Goal: Task Accomplishment & Management: Complete application form

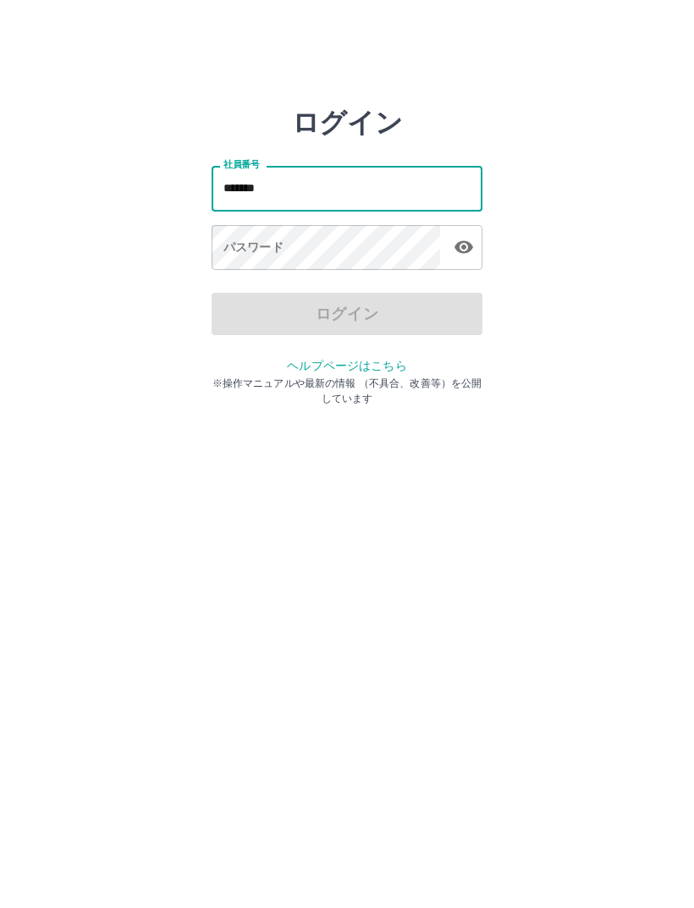
type input "*******"
click at [246, 245] on div "パスワード パスワード" at bounding box center [346, 248] width 271 height 47
click at [237, 252] on div "パスワード パスワード" at bounding box center [346, 248] width 271 height 47
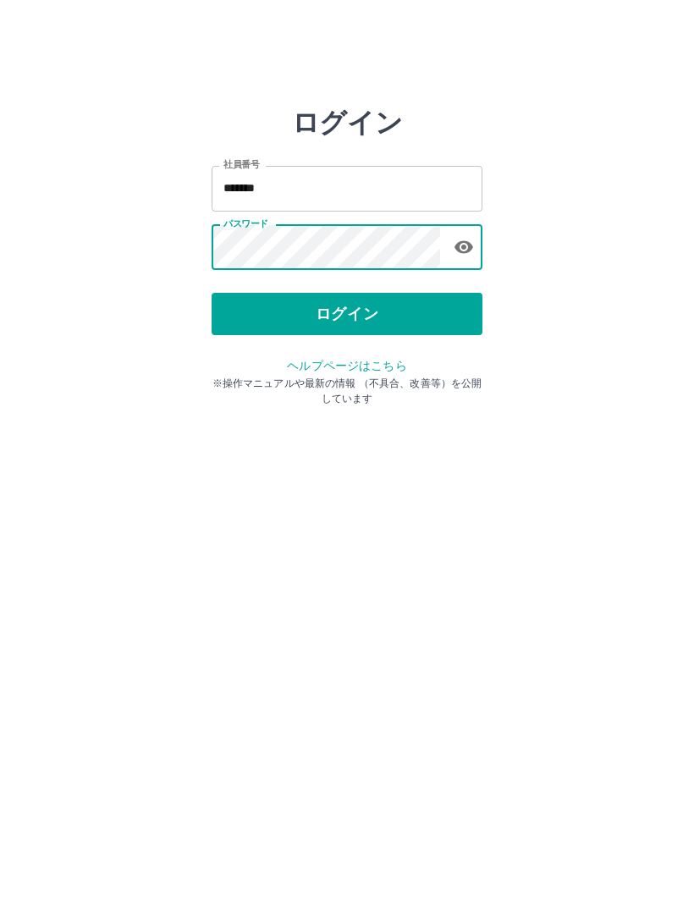
click at [401, 315] on button "ログイン" at bounding box center [346, 314] width 271 height 42
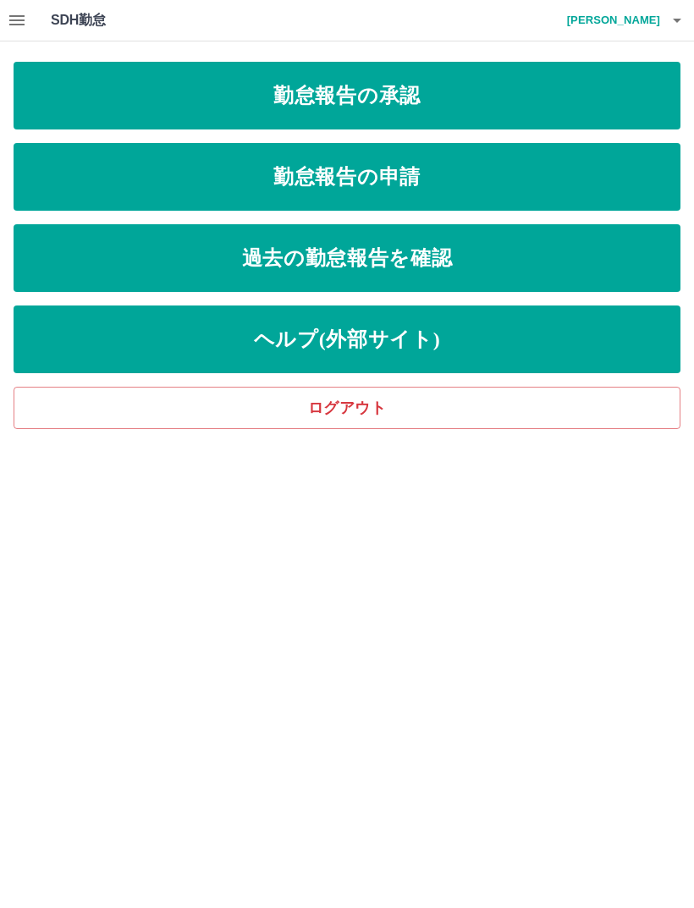
click at [453, 189] on link "勤怠報告の申請" at bounding box center [347, 177] width 667 height 68
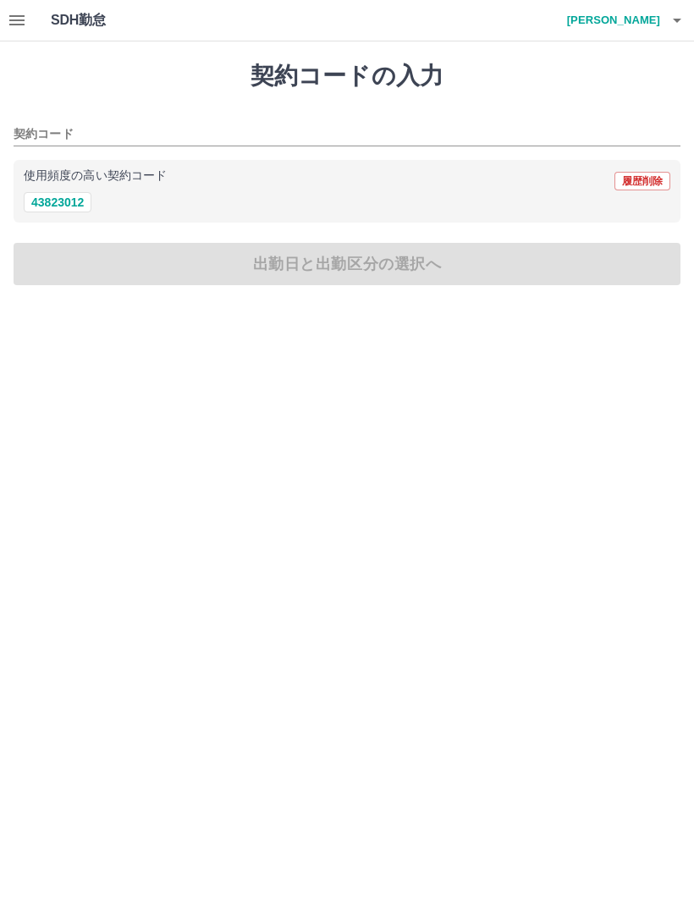
click at [63, 201] on button "43823012" at bounding box center [58, 202] width 68 height 20
type input "********"
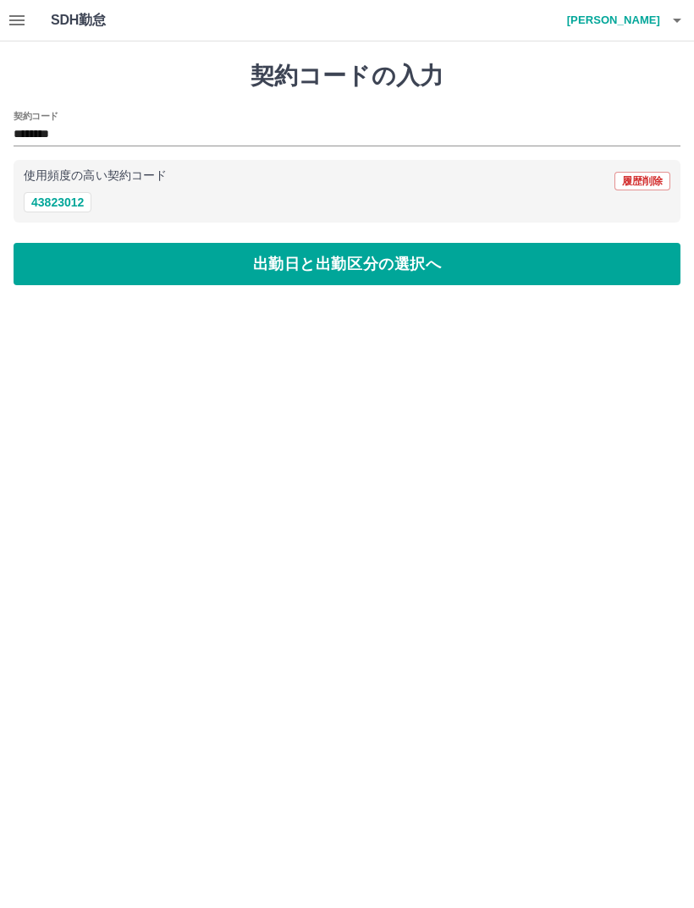
click at [460, 265] on button "出勤日と出勤区分の選択へ" at bounding box center [347, 264] width 667 height 42
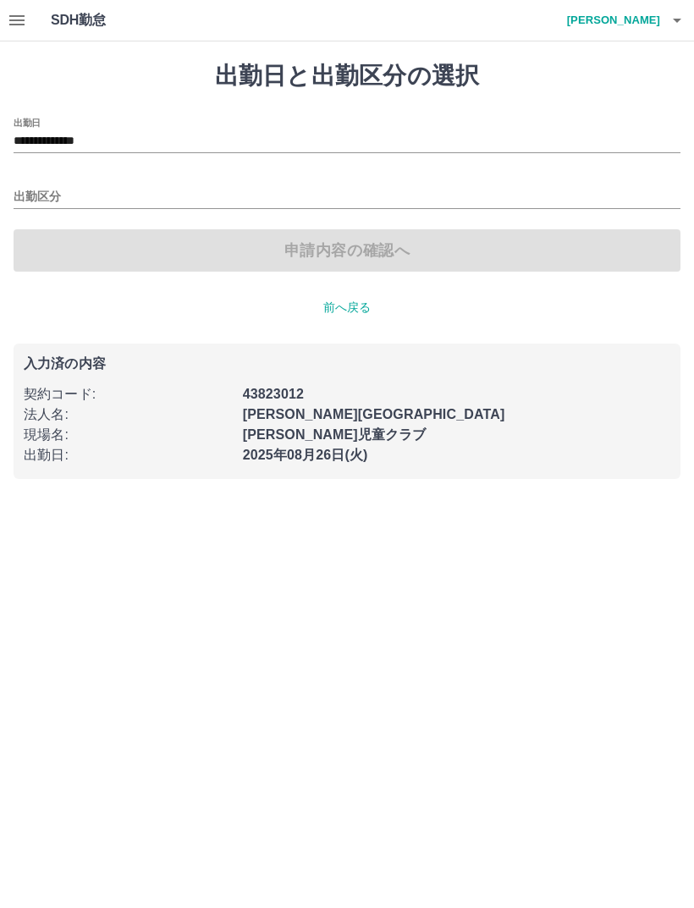
click at [66, 188] on input "出勤区分" at bounding box center [347, 197] width 667 height 21
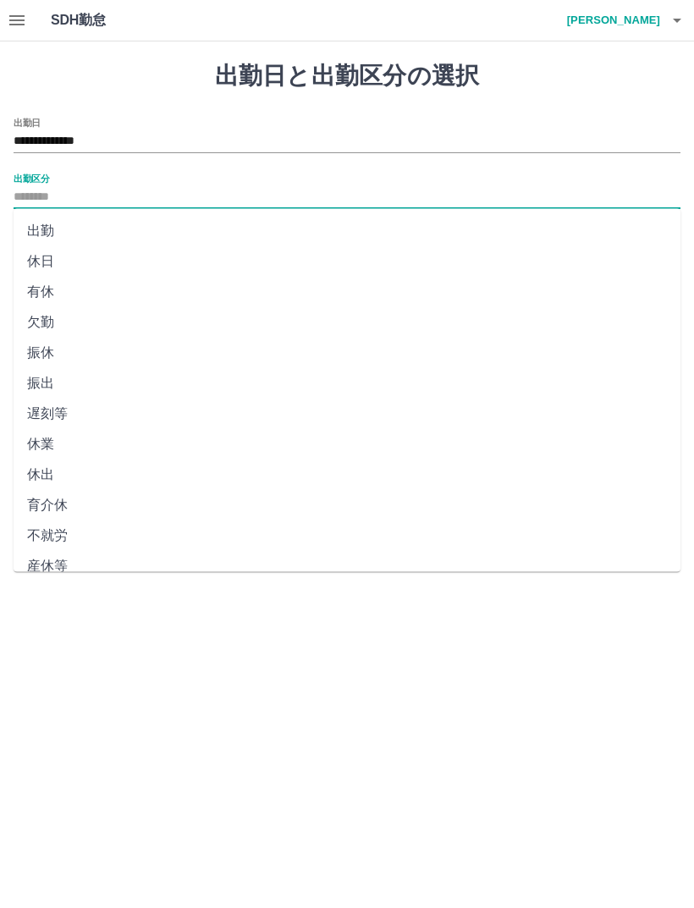
click at [42, 234] on li "出勤" at bounding box center [347, 231] width 667 height 30
type input "**"
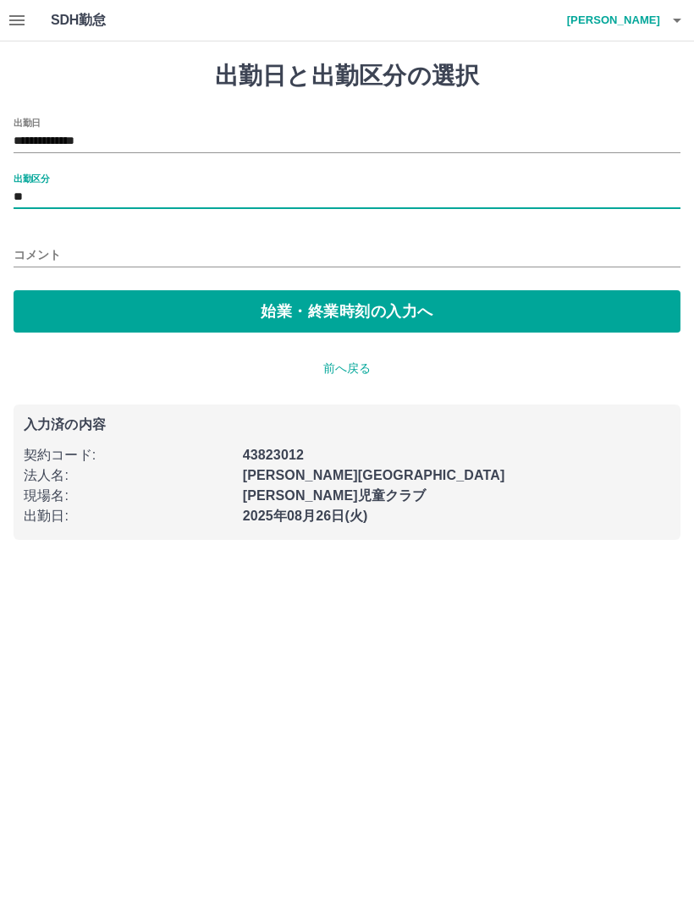
click at [336, 321] on button "始業・終業時刻の入力へ" at bounding box center [347, 311] width 667 height 42
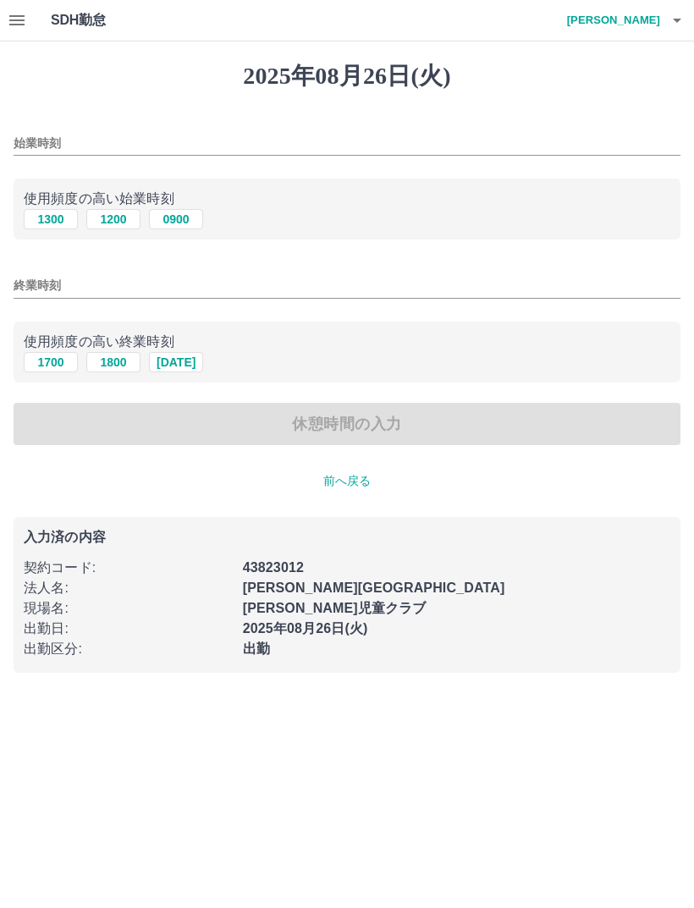
click at [123, 219] on button "1200" at bounding box center [113, 219] width 54 height 20
type input "****"
click at [121, 361] on button "1800" at bounding box center [113, 362] width 54 height 20
type input "****"
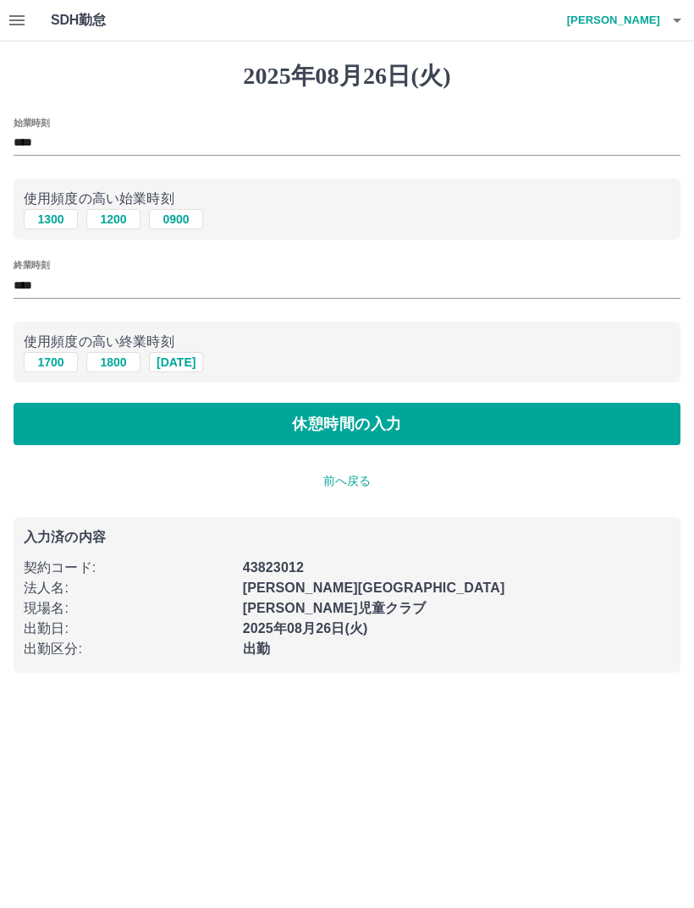
click at [520, 417] on button "休憩時間の入力" at bounding box center [347, 424] width 667 height 42
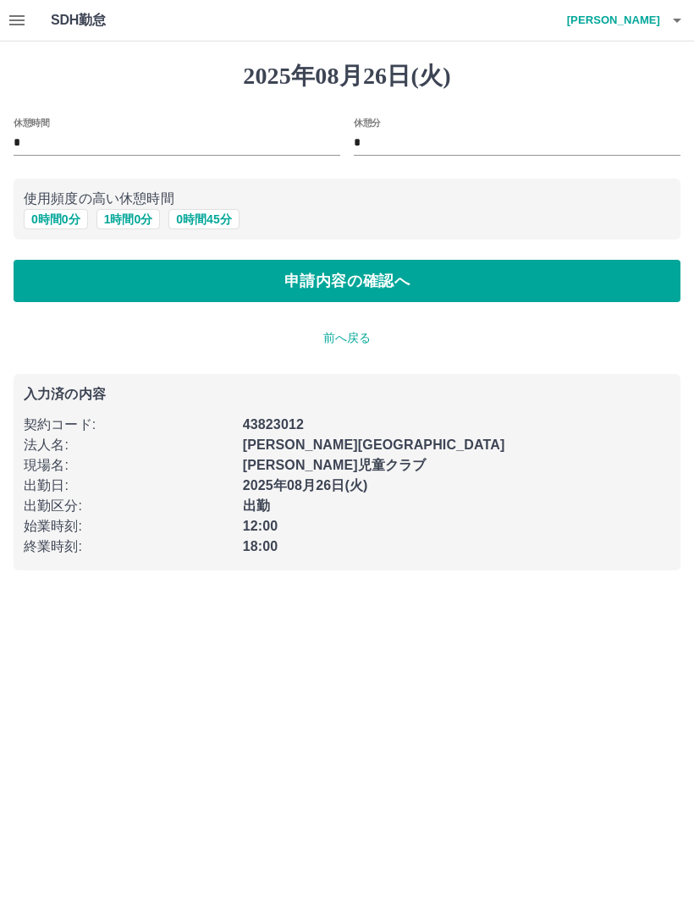
click at [469, 283] on button "申請内容の確認へ" at bounding box center [347, 281] width 667 height 42
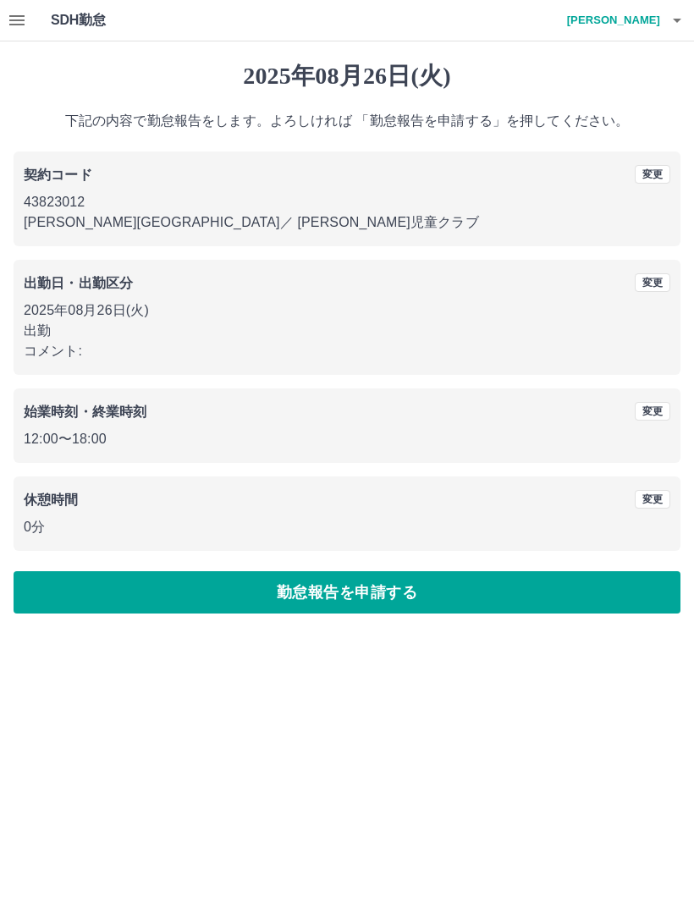
click at [396, 590] on button "勤怠報告を申請する" at bounding box center [347, 592] width 667 height 42
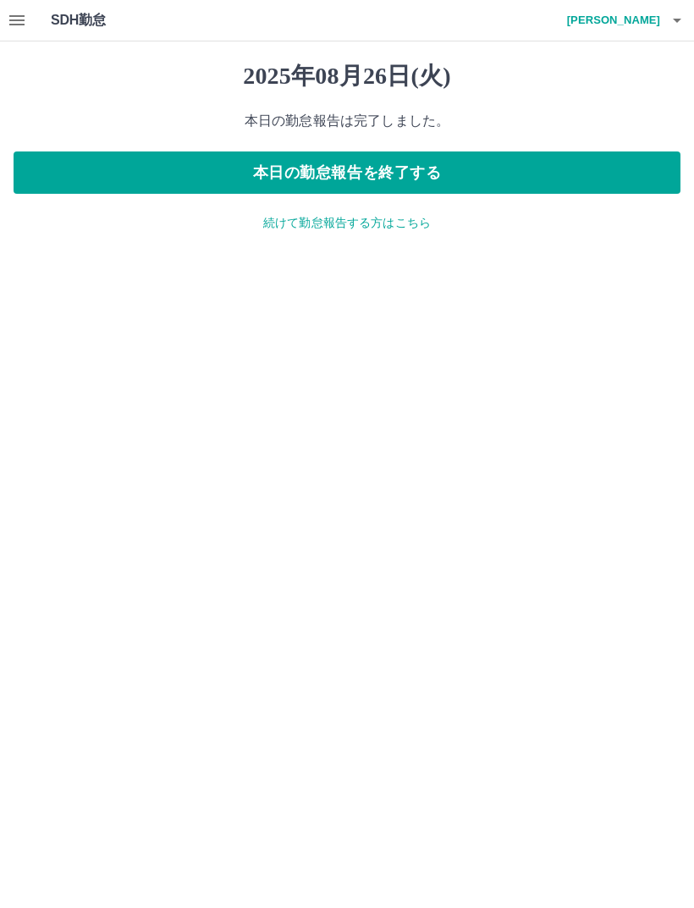
click at [513, 173] on button "本日の勤怠報告を終了する" at bounding box center [347, 172] width 667 height 42
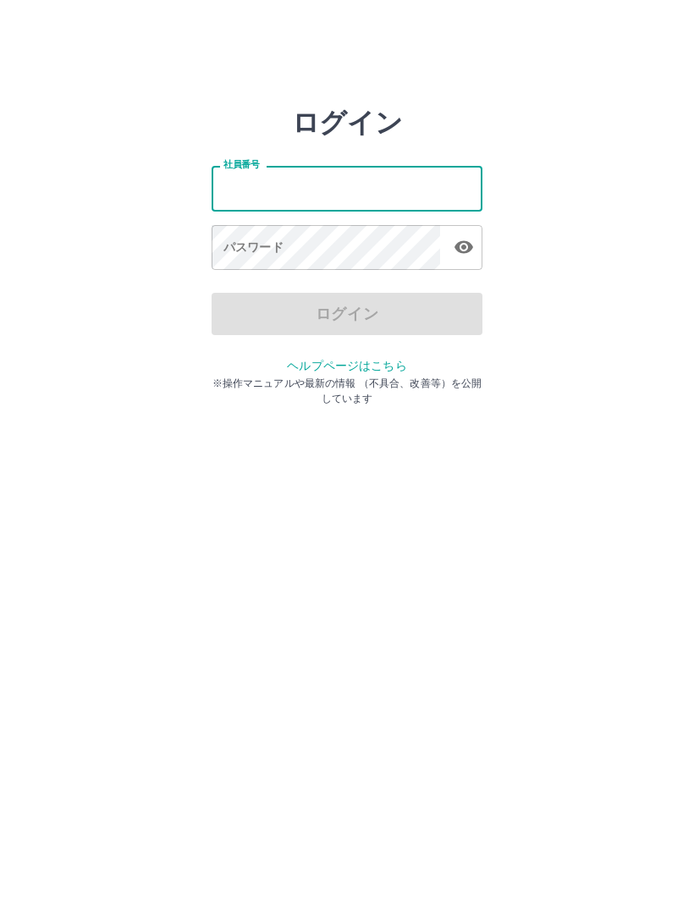
type input "*******"
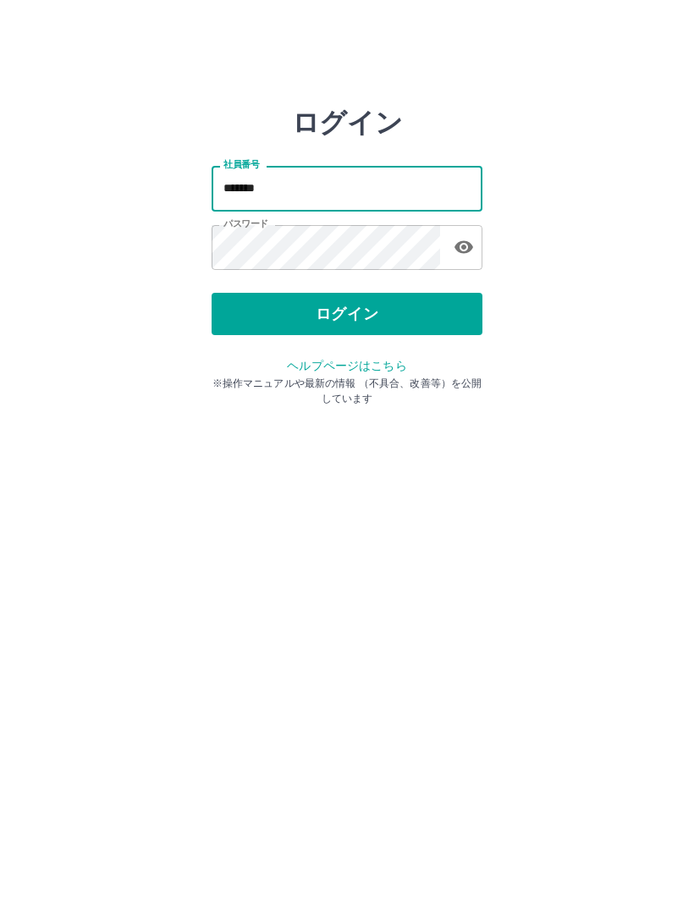
click at [427, 311] on button "ログイン" at bounding box center [346, 314] width 271 height 42
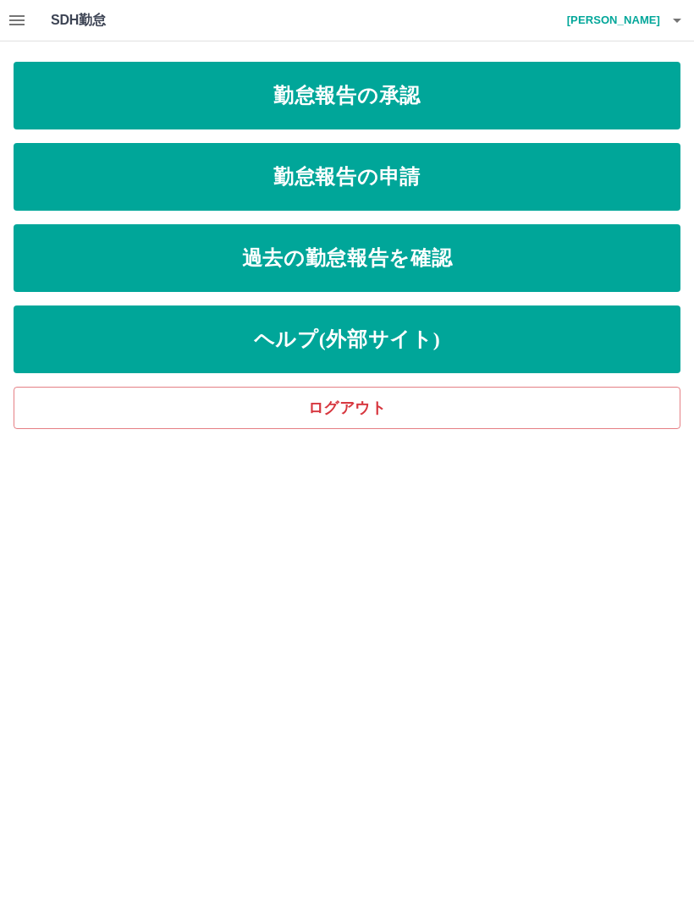
click at [441, 93] on link "勤怠報告の承認" at bounding box center [347, 96] width 667 height 68
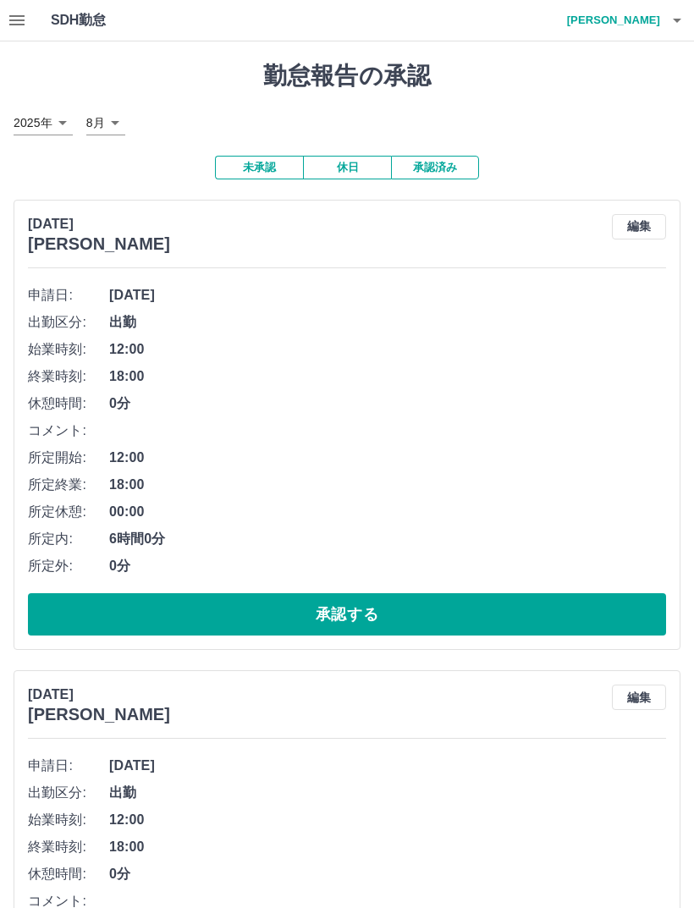
click at [471, 608] on button "承認する" at bounding box center [347, 614] width 638 height 42
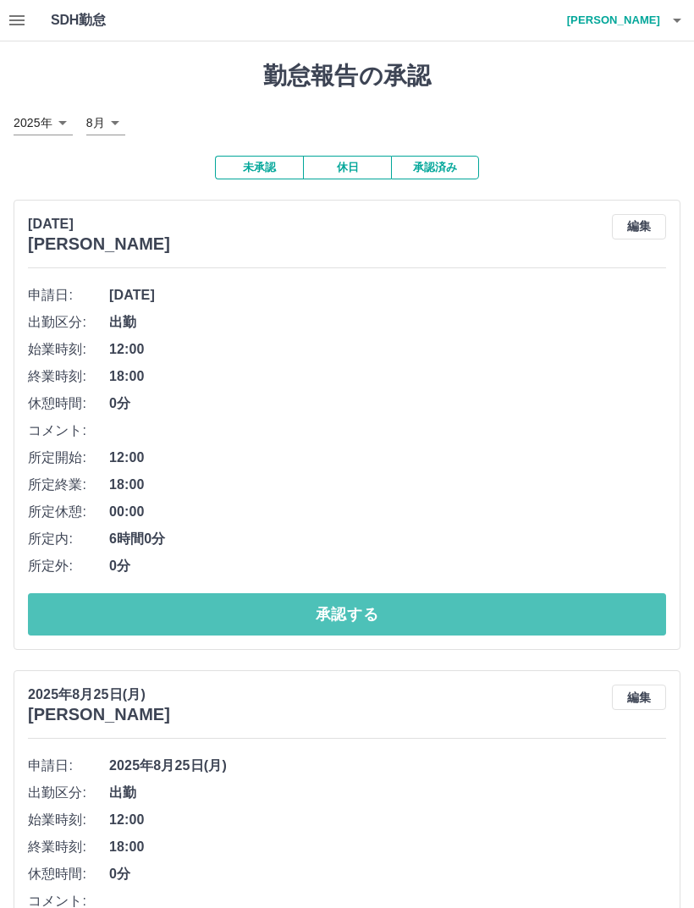
click at [469, 612] on button "承認する" at bounding box center [347, 614] width 638 height 42
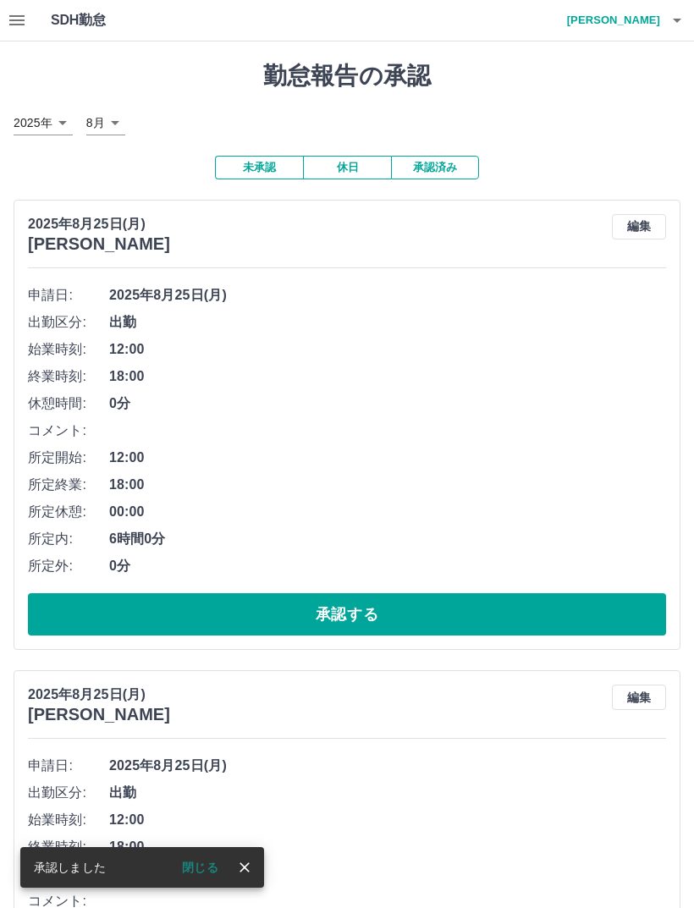
click at [458, 610] on button "承認する" at bounding box center [347, 614] width 638 height 42
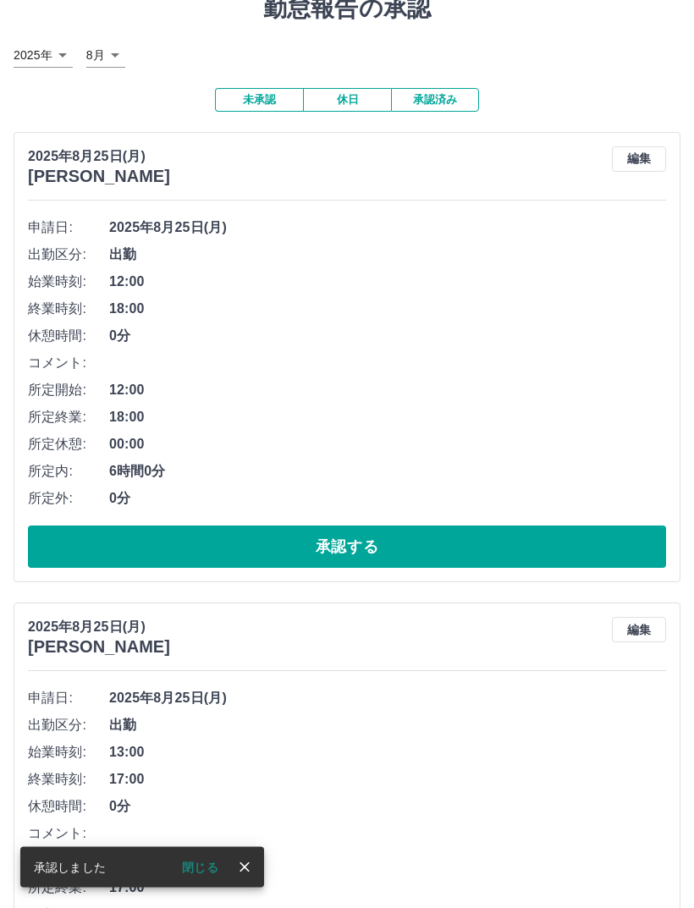
scroll to position [68, 0]
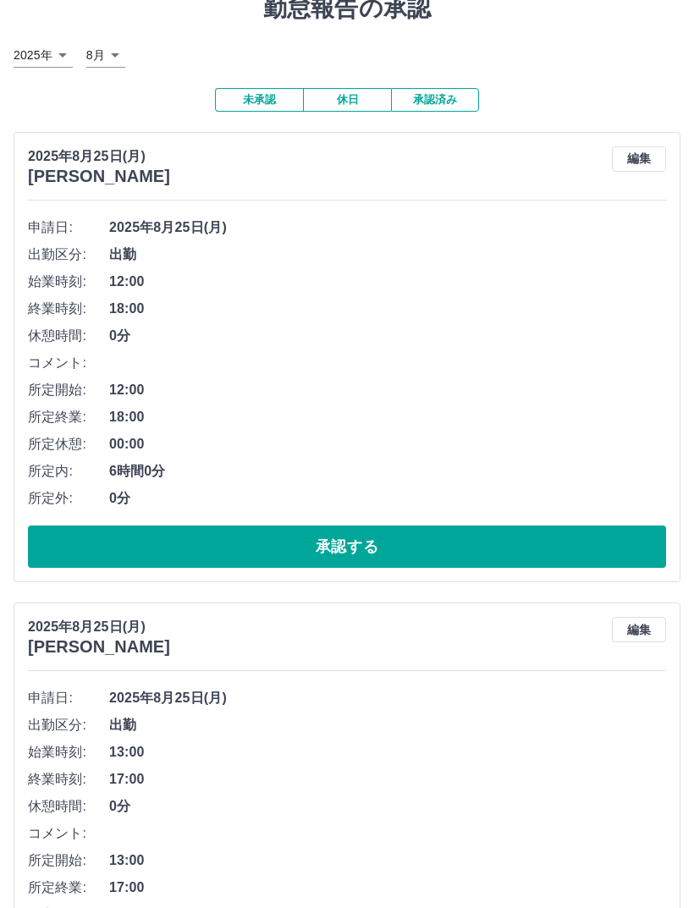
click at [465, 541] on button "承認する" at bounding box center [347, 546] width 638 height 42
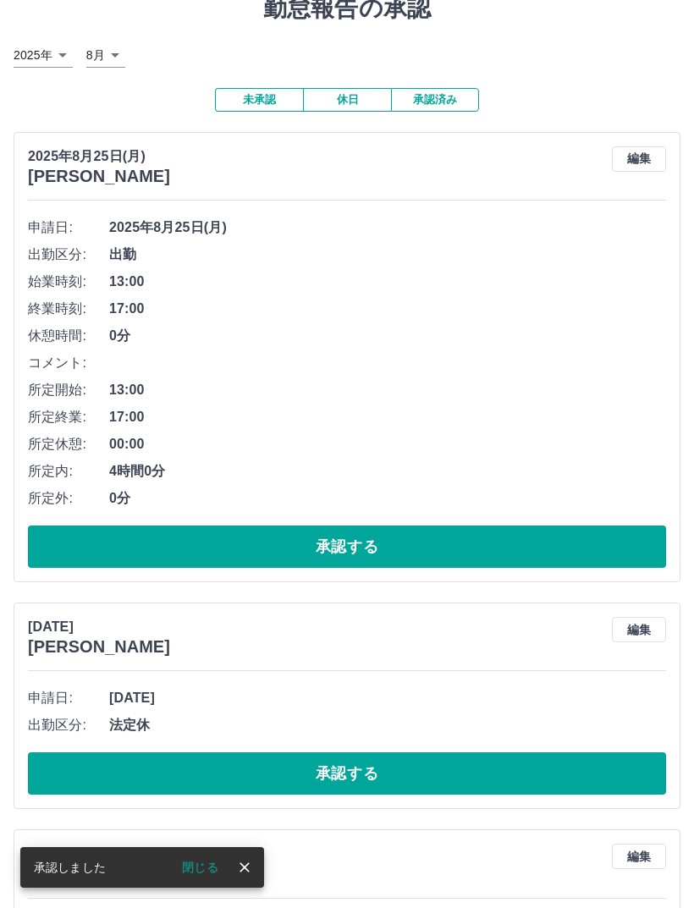
click at [442, 533] on button "承認する" at bounding box center [347, 546] width 638 height 42
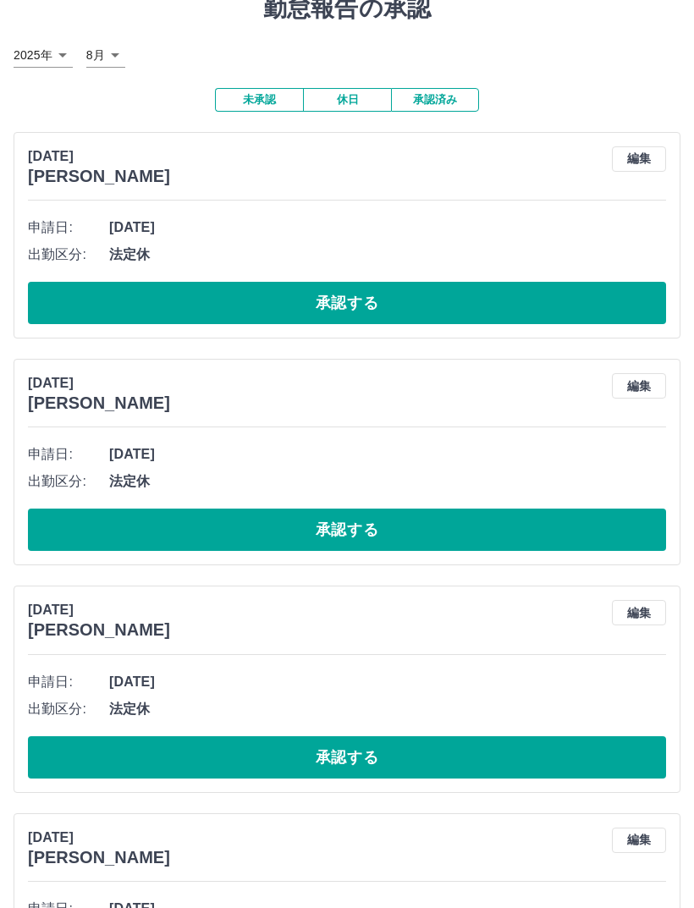
click at [408, 297] on button "承認する" at bounding box center [347, 303] width 638 height 42
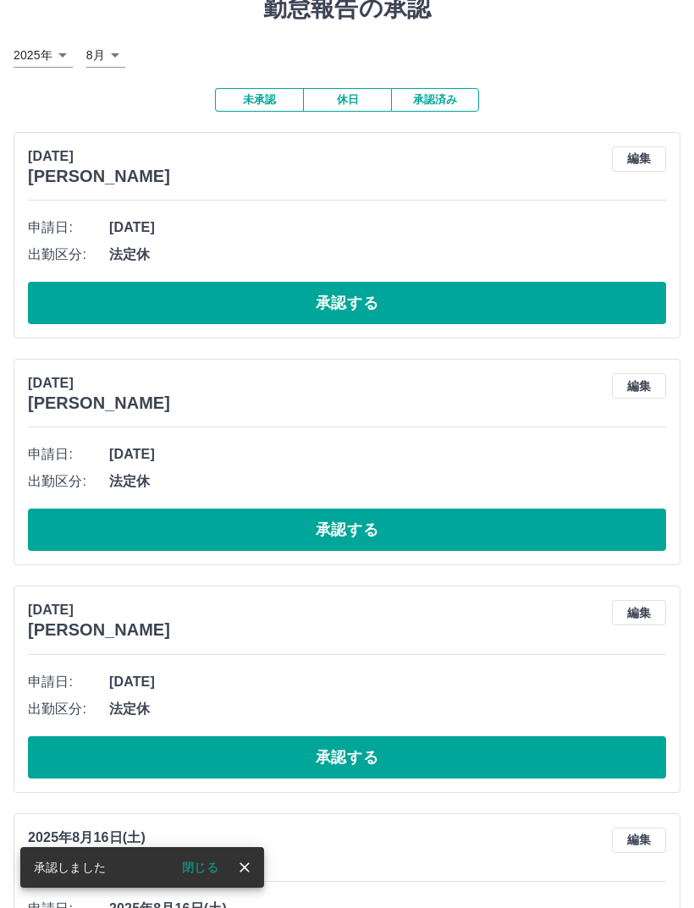
click at [421, 284] on button "承認する" at bounding box center [347, 303] width 638 height 42
click at [469, 302] on button "承認する" at bounding box center [347, 303] width 638 height 42
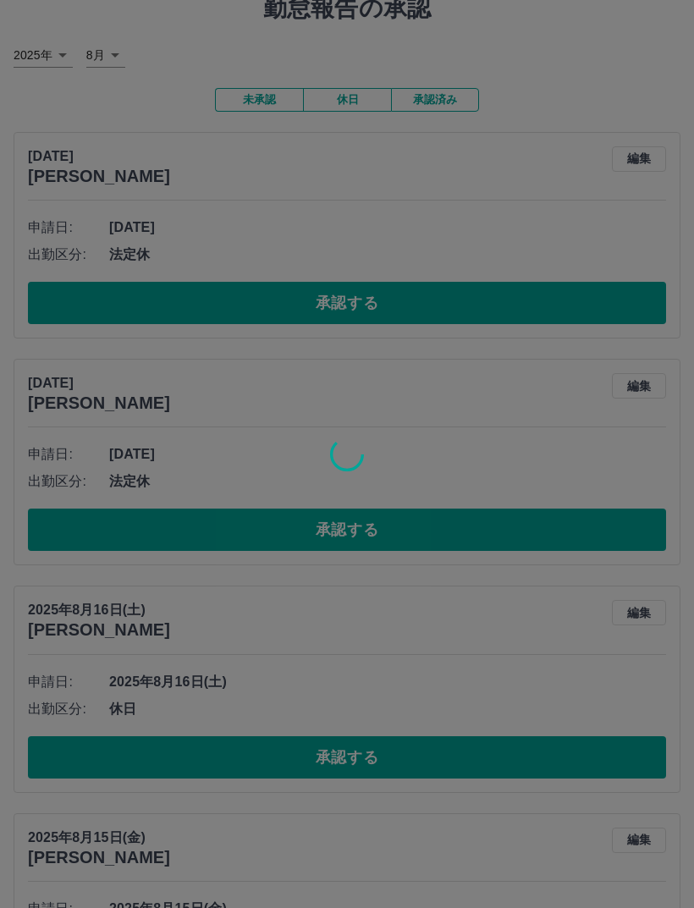
scroll to position [0, 0]
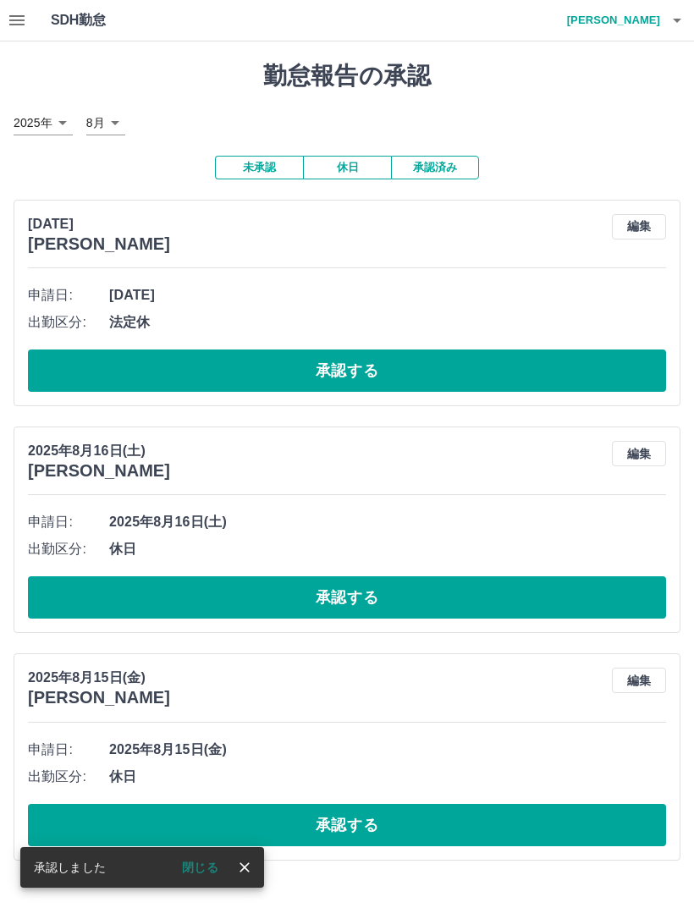
click at [480, 362] on button "承認する" at bounding box center [347, 370] width 638 height 42
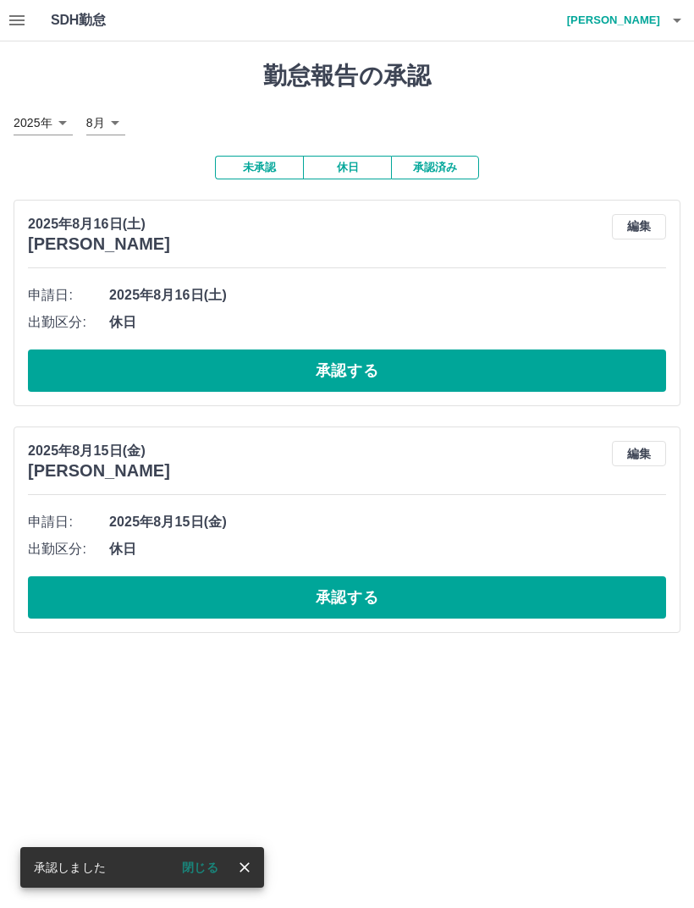
click at [474, 349] on button "承認する" at bounding box center [347, 370] width 638 height 42
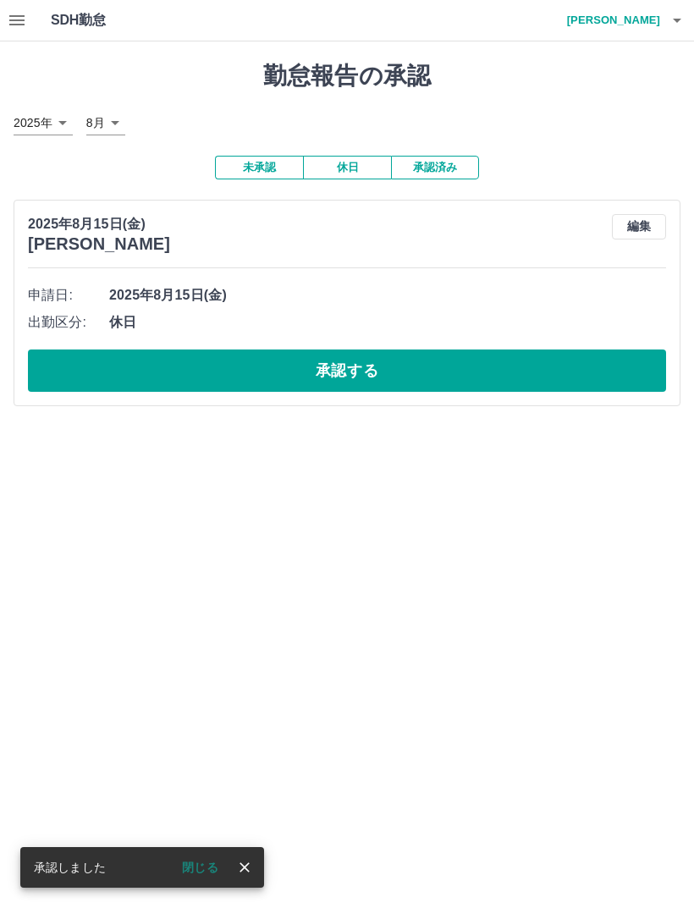
click at [447, 362] on button "承認する" at bounding box center [347, 370] width 638 height 42
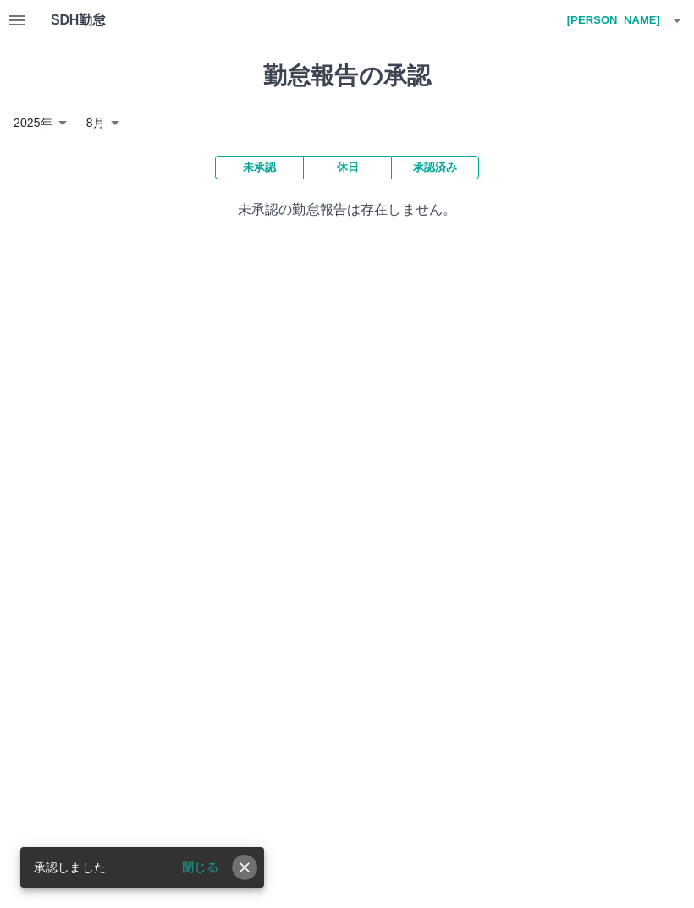
click at [244, 872] on icon "close" at bounding box center [244, 867] width 17 height 17
